Goal: Find specific page/section

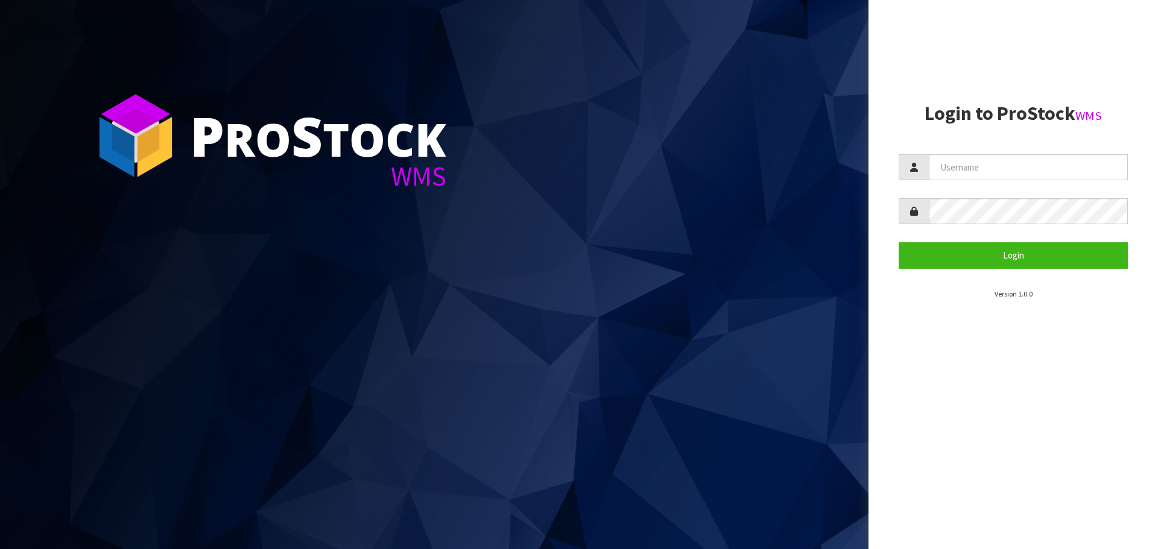
click at [949, 149] on section "Login to ProStock WMS Login Version 1.0.0" at bounding box center [1012, 201] width 229 height 197
click at [958, 164] on input "text" at bounding box center [1028, 167] width 199 height 26
type input "PACIFICBIOLOGICS"
click at [898, 242] on button "Login" at bounding box center [1012, 255] width 229 height 26
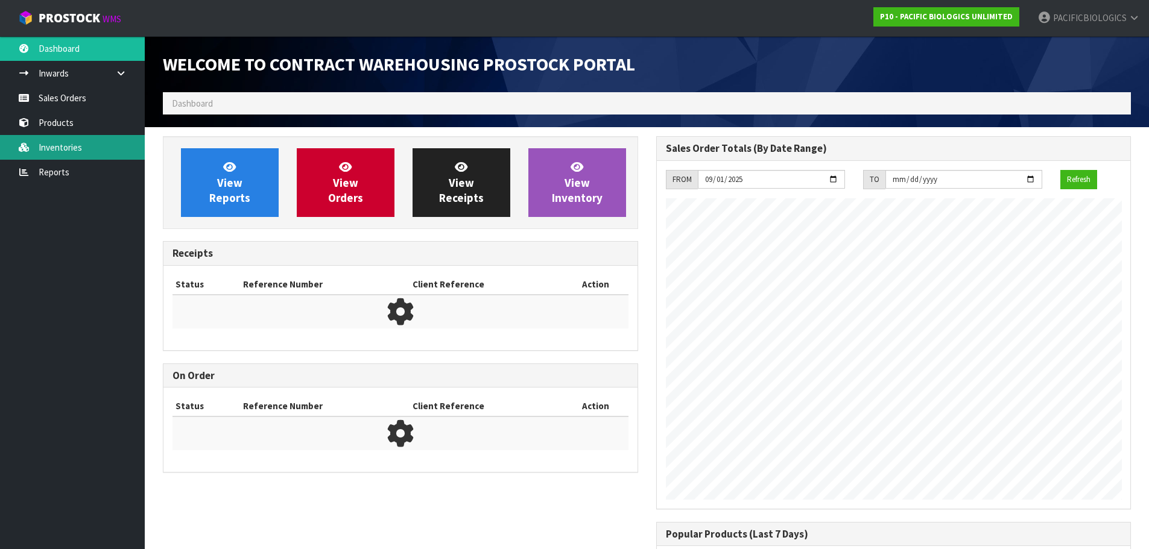
scroll to position [493, 493]
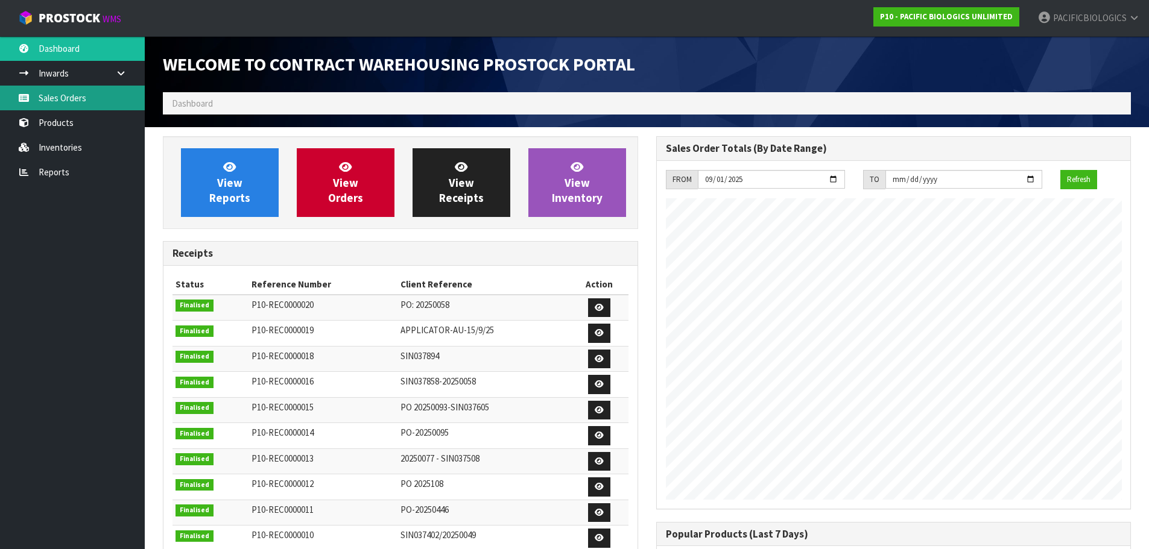
click at [58, 97] on link "Sales Orders" at bounding box center [72, 98] width 145 height 25
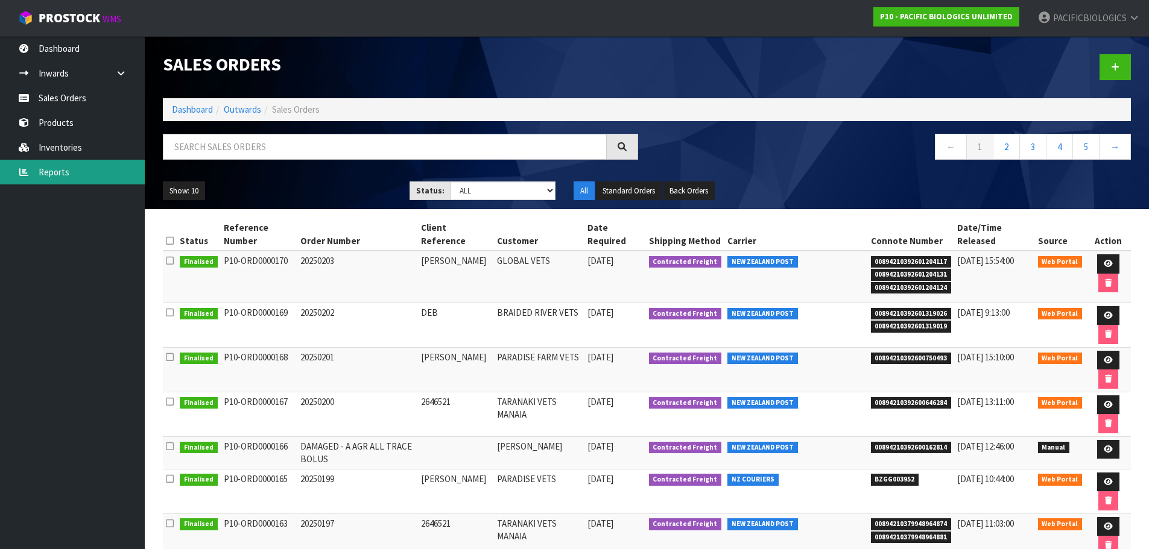
click at [69, 171] on link "Reports" at bounding box center [72, 172] width 145 height 25
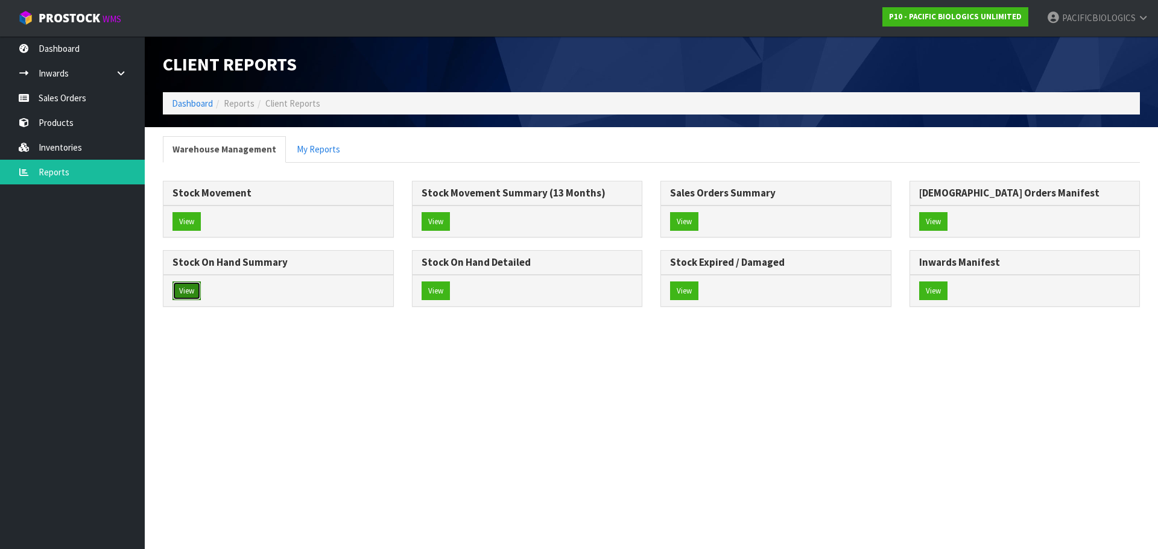
click at [188, 291] on button "View" at bounding box center [186, 291] width 28 height 19
